Goal: Task Accomplishment & Management: Complete application form

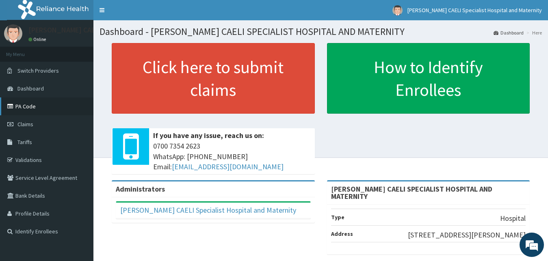
click at [25, 107] on link "PA Code" at bounding box center [46, 107] width 93 height 18
click at [33, 102] on link "PA Code" at bounding box center [46, 107] width 93 height 18
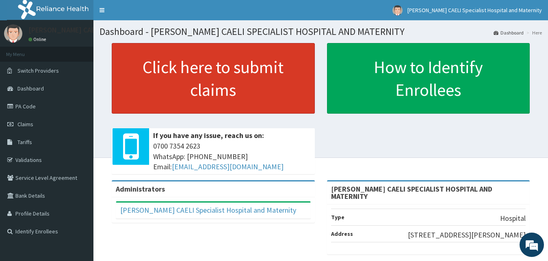
click at [195, 96] on link "Click here to submit claims" at bounding box center [213, 78] width 203 height 71
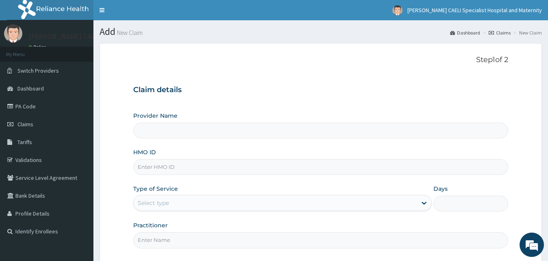
type input "[PERSON_NAME] CAELI SPECIALIST HOSPITAL AND MATERNITY"
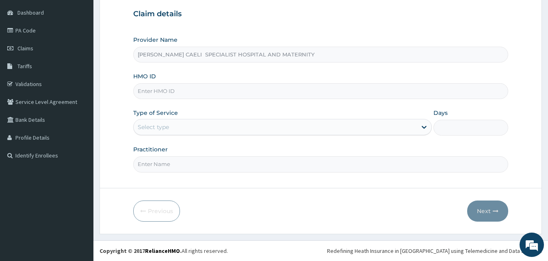
click at [181, 166] on input "Practitioner" at bounding box center [321, 164] width 376 height 16
type input "d"
type input "DR UHAMA SAMSON NNAMDI"
click at [155, 132] on div "Select type" at bounding box center [276, 127] width 284 height 13
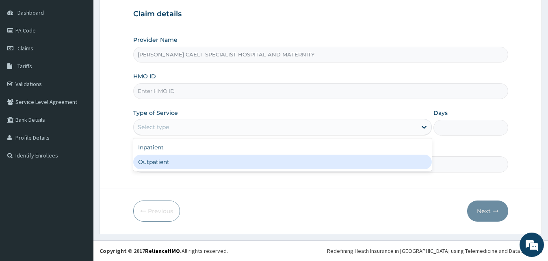
click at [159, 159] on div "Outpatient" at bounding box center [282, 162] width 299 height 15
type input "1"
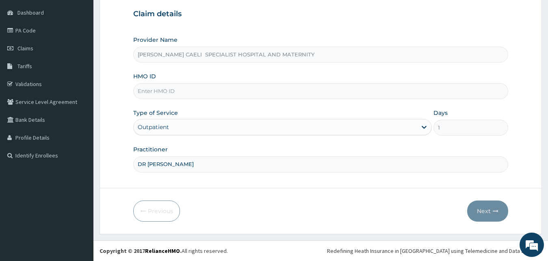
click at [164, 96] on input "HMO ID" at bounding box center [321, 91] width 376 height 16
type input "KML/10158/A"
click at [484, 215] on button "Next" at bounding box center [487, 211] width 41 height 21
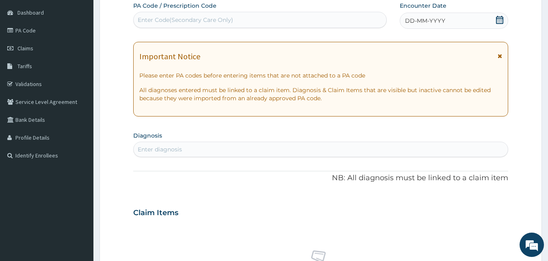
click at [195, 24] on div "Enter Code(Secondary Care Only)" at bounding box center [186, 20] width 96 height 8
type input "PA/191"
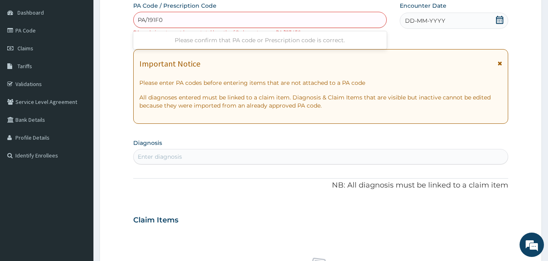
type input "PA/191F02"
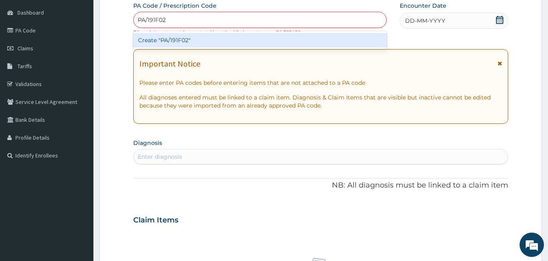
click at [245, 44] on div "Create "PA/191F02"" at bounding box center [260, 40] width 254 height 15
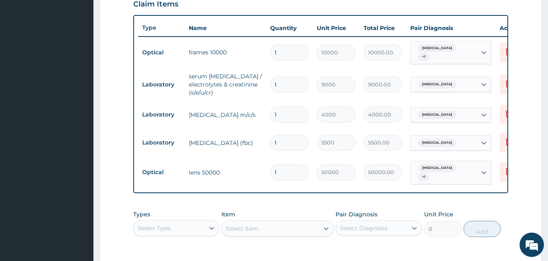
scroll to position [408, 0]
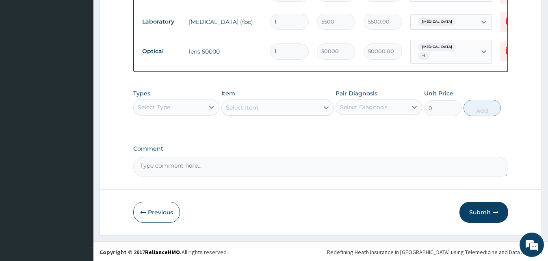
click at [165, 213] on button "Previous" at bounding box center [156, 212] width 47 height 21
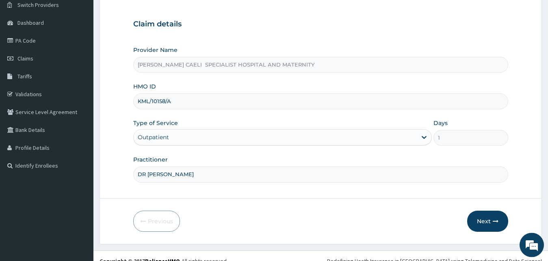
scroll to position [76, 0]
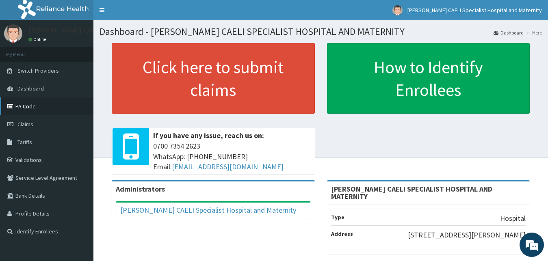
click at [42, 105] on link "PA Code" at bounding box center [46, 107] width 93 height 18
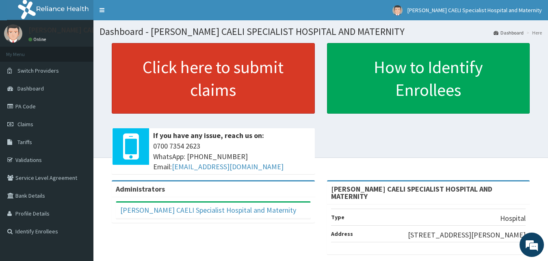
click at [185, 99] on link "Click here to submit claims" at bounding box center [213, 78] width 203 height 71
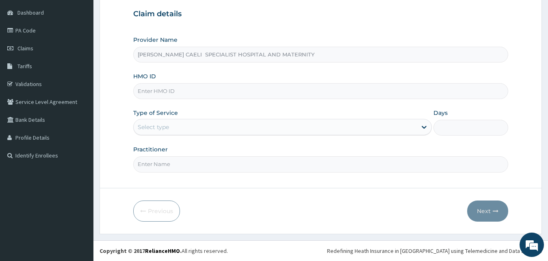
scroll to position [76, 0]
click at [160, 167] on input "Practitioner" at bounding box center [321, 164] width 376 height 16
type input "DR UHAMA SAMSON NNAMDI"
click at [153, 123] on div "Select type" at bounding box center [276, 127] width 284 height 13
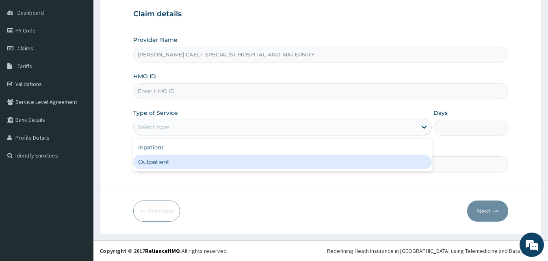
click at [171, 161] on div "Outpatient" at bounding box center [282, 162] width 299 height 15
type input "1"
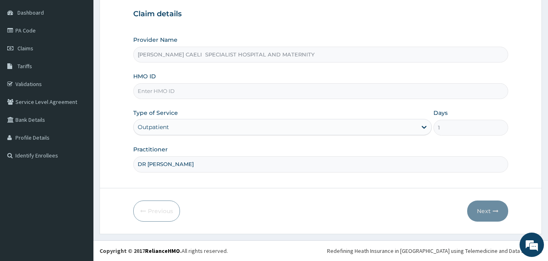
click at [172, 91] on input "HMO ID" at bounding box center [321, 91] width 376 height 16
type input "EPI/10057/A"
click at [477, 214] on button "Next" at bounding box center [487, 211] width 41 height 21
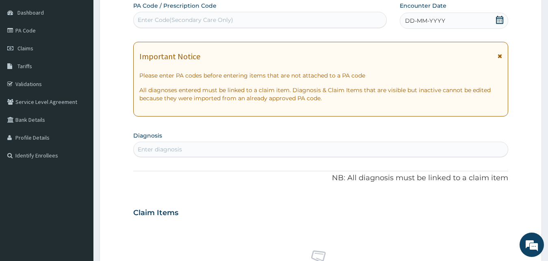
click at [433, 21] on span "DD-MM-YYYY" at bounding box center [425, 21] width 40 height 8
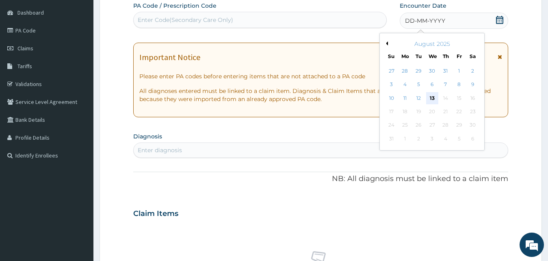
click at [431, 97] on div "13" at bounding box center [432, 98] width 12 height 12
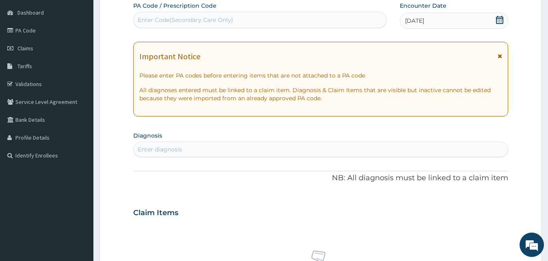
scroll to position [200, 0]
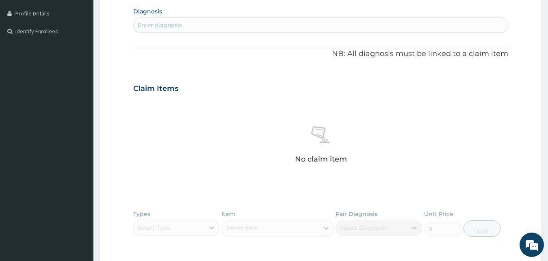
click at [177, 23] on div "Enter diagnosis" at bounding box center [160, 25] width 44 height 8
type input "HELMINTHIASIS"
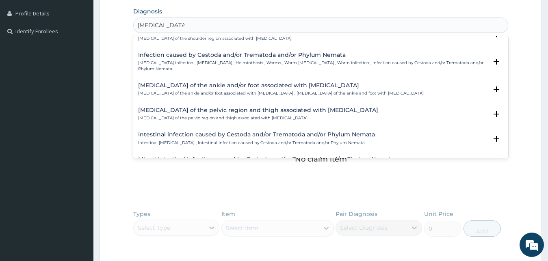
scroll to position [103, 0]
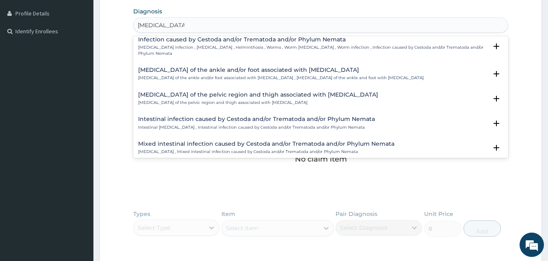
click at [203, 118] on div "Intestinal infection caused by Cestoda and/or Trematoda and/or Phylum Nemata In…" at bounding box center [256, 123] width 237 height 14
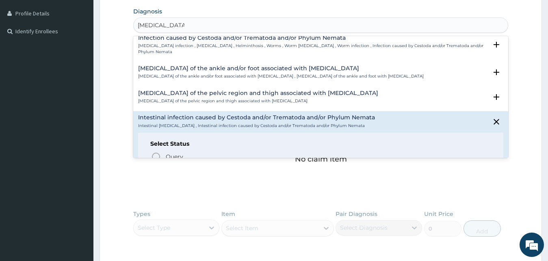
scroll to position [155, 0]
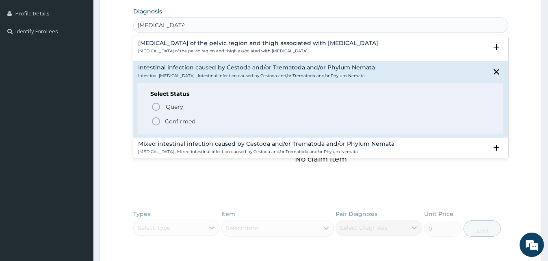
click at [177, 117] on p "Confirmed" at bounding box center [180, 121] width 30 height 8
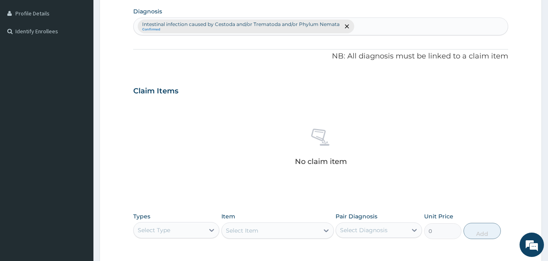
scroll to position [325, 0]
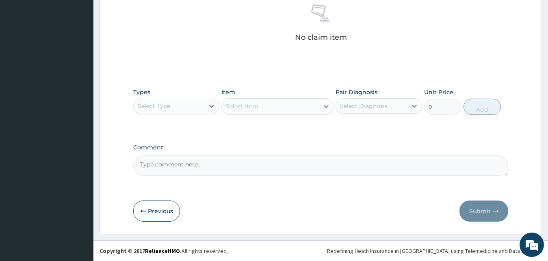
click at [186, 109] on div "Select Type" at bounding box center [169, 106] width 71 height 13
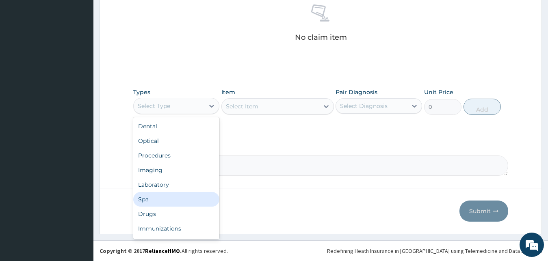
scroll to position [28, 0]
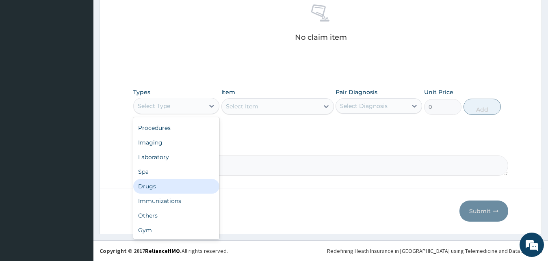
click at [169, 182] on div "Drugs" at bounding box center [176, 186] width 87 height 15
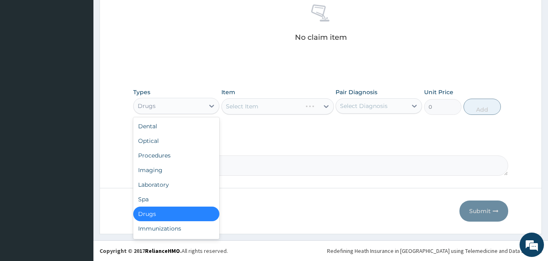
click at [169, 99] on div "Drugs" at bounding box center [176, 106] width 87 height 16
click at [178, 159] on div "Procedures" at bounding box center [176, 155] width 87 height 15
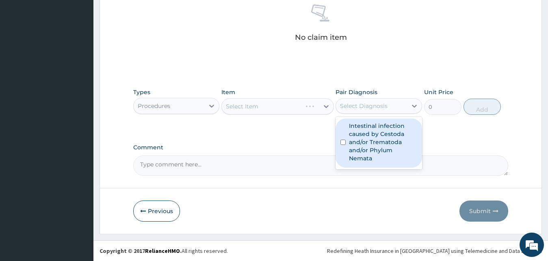
click at [366, 110] on div "Select Diagnosis" at bounding box center [364, 106] width 48 height 8
click at [362, 129] on label "Intestinal infection caused by Cestoda and/or Trematoda and/or Phylum Nemata" at bounding box center [383, 142] width 68 height 41
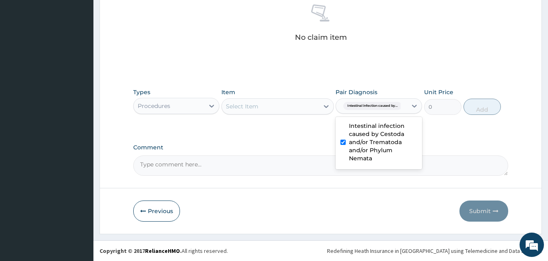
checkbox input "true"
click at [295, 109] on div "Select Item" at bounding box center [270, 106] width 97 height 13
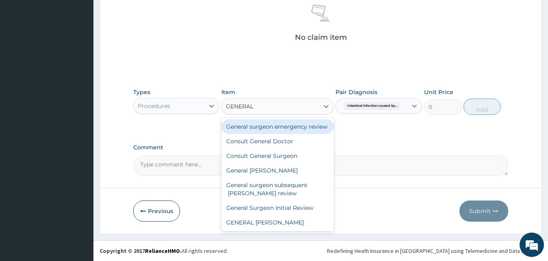
type input "GENERAL D"
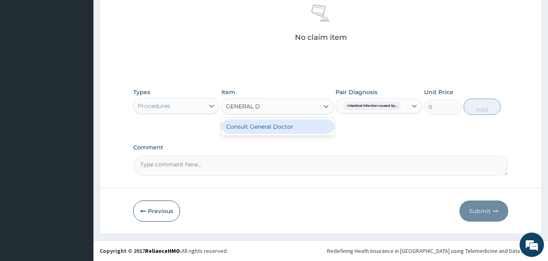
click at [287, 124] on div "Consult General Doctor" at bounding box center [277, 126] width 113 height 15
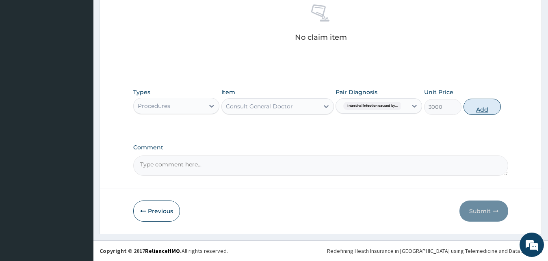
click at [478, 107] on button "Add" at bounding box center [482, 107] width 37 height 16
type input "0"
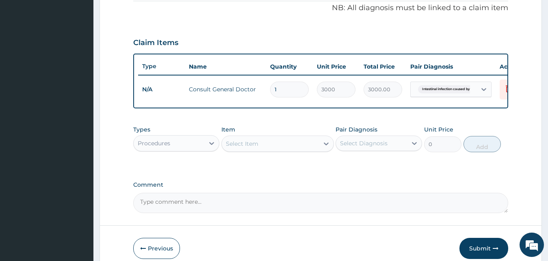
scroll to position [293, 0]
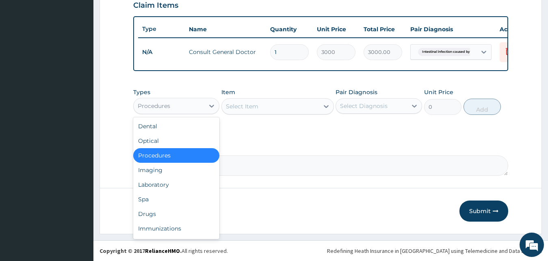
click at [203, 107] on div "Procedures" at bounding box center [169, 106] width 71 height 13
click at [169, 211] on div "Drugs" at bounding box center [176, 214] width 87 height 15
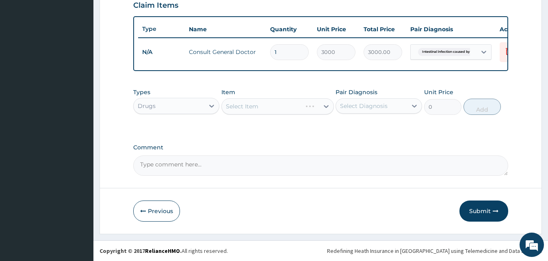
click at [305, 106] on div "Select Item" at bounding box center [277, 106] width 113 height 16
click at [305, 106] on div "Select Item" at bounding box center [270, 106] width 97 height 13
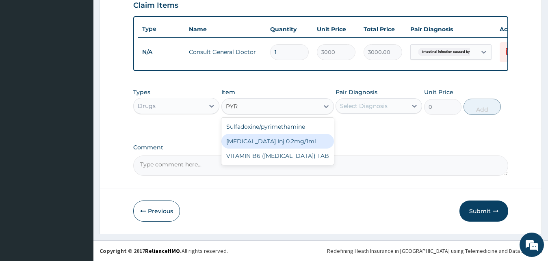
type input "PYR"
click at [170, 107] on div "Drugs" at bounding box center [169, 106] width 71 height 13
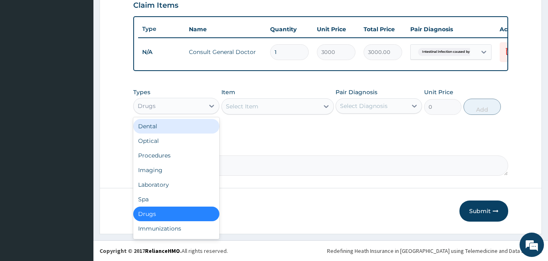
type input "D"
click at [158, 129] on div "Dental" at bounding box center [176, 126] width 87 height 15
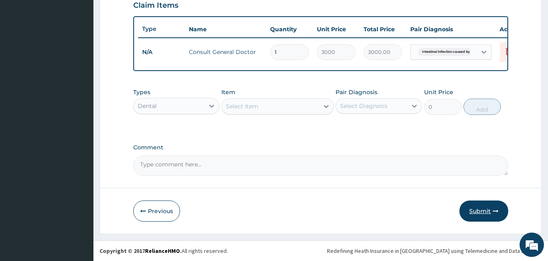
click at [487, 209] on button "Submit" at bounding box center [484, 211] width 49 height 21
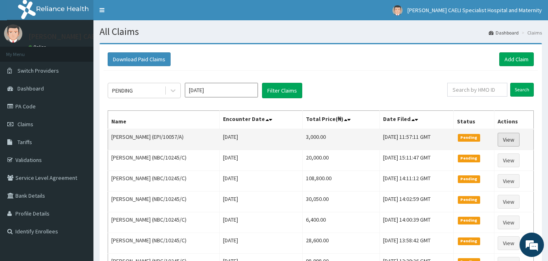
click at [510, 142] on link "View" at bounding box center [509, 140] width 22 height 14
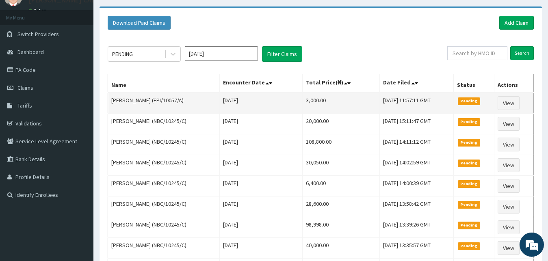
scroll to position [33, 0]
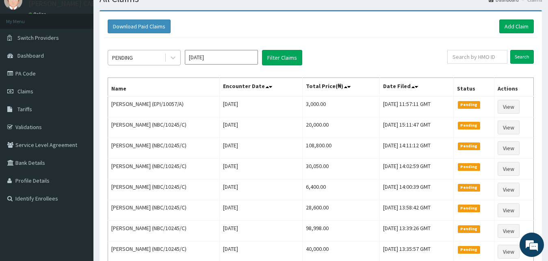
click at [164, 55] on div "PENDING" at bounding box center [136, 57] width 56 height 13
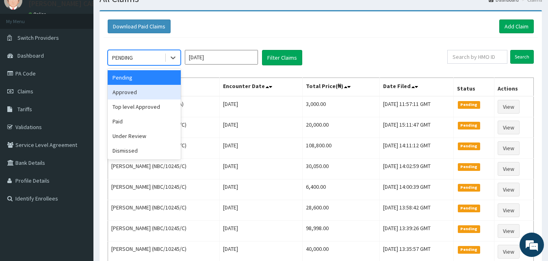
click at [156, 88] on div "Approved" at bounding box center [144, 92] width 73 height 15
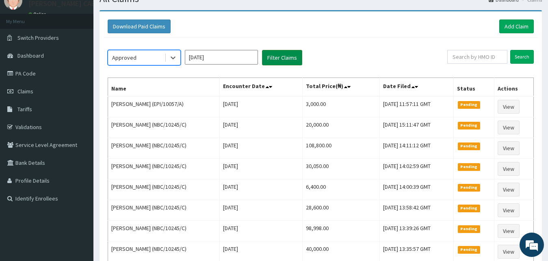
click at [275, 59] on button "Filter Claims" at bounding box center [282, 57] width 40 height 15
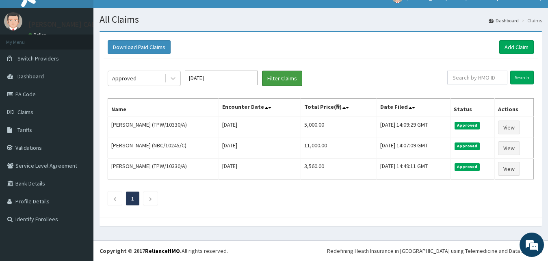
scroll to position [0, 0]
click at [486, 80] on input "text" at bounding box center [477, 78] width 60 height 14
